Goal: Check status: Check status

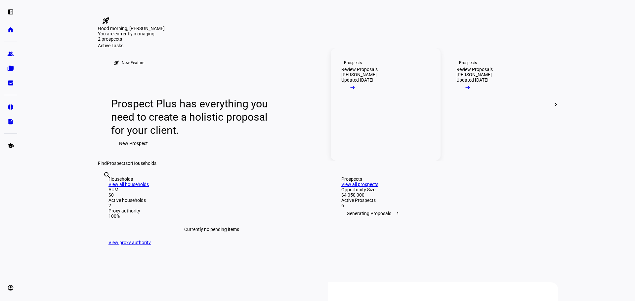
drag, startPoint x: 365, startPoint y: 134, endPoint x: 366, endPoint y: 143, distance: 9.3
click at [365, 72] on div "Review Proposals" at bounding box center [359, 69] width 36 height 5
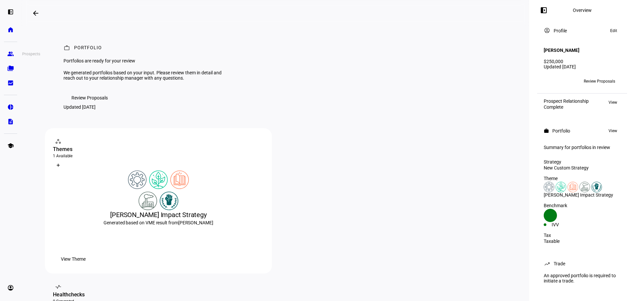
click at [10, 53] on eth-mat-symbol "group" at bounding box center [10, 54] width 7 height 7
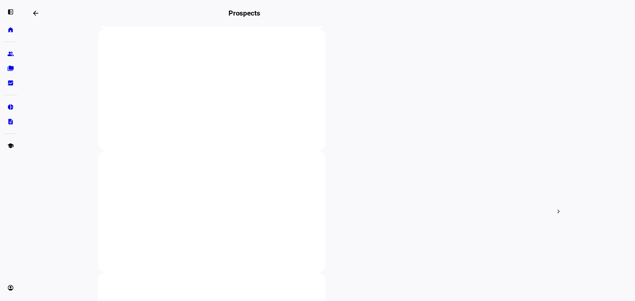
scroll to position [132, 0]
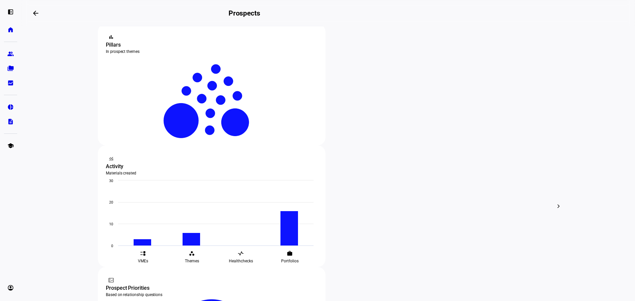
click at [326, 122] on div at bounding box center [317, 150] width 635 height 301
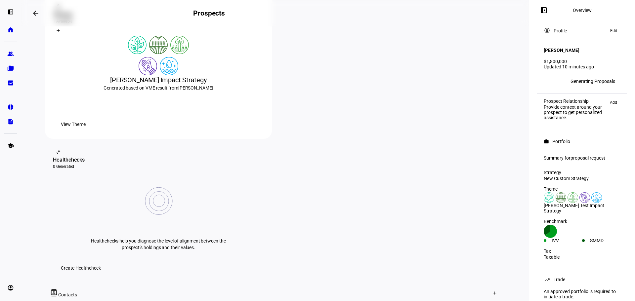
scroll to position [165, 0]
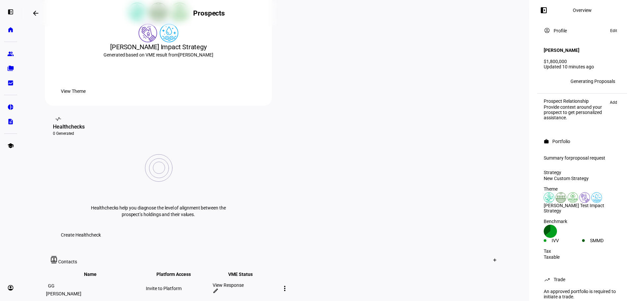
click at [278, 283] on div "View Response" at bounding box center [245, 285] width 65 height 5
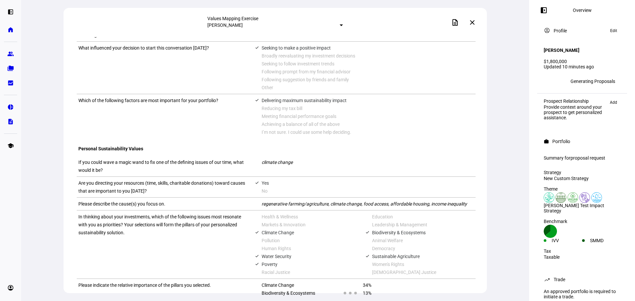
scroll to position [424, 0]
